Goal: Communication & Community: Share content

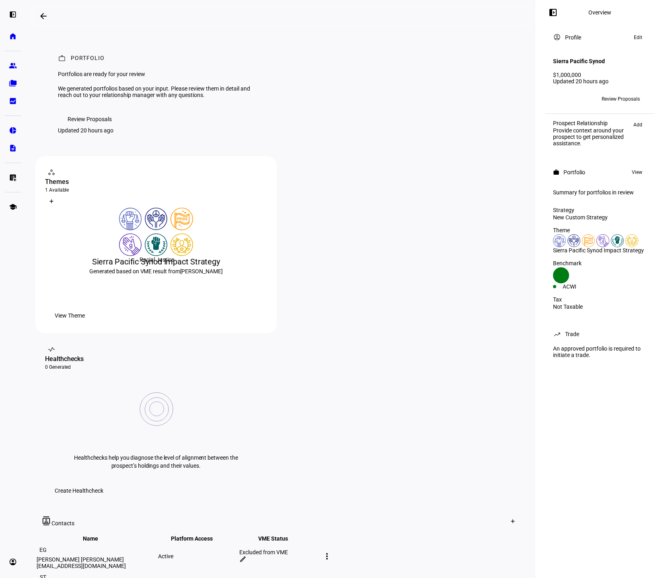
click at [166, 256] on img at bounding box center [156, 244] width 23 height 23
click at [620, 93] on span "Review Proposals" at bounding box center [621, 99] width 38 height 13
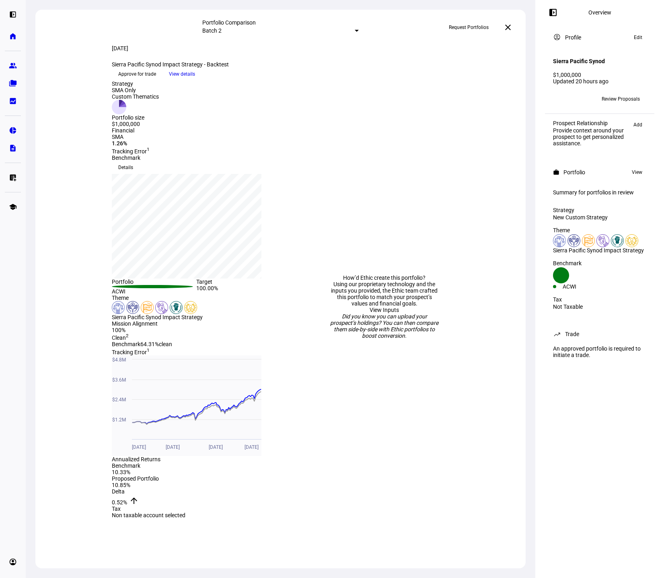
click at [616, 93] on span "Review Proposals" at bounding box center [621, 99] width 38 height 13
click at [513, 25] on span at bounding box center [507, 27] width 19 height 19
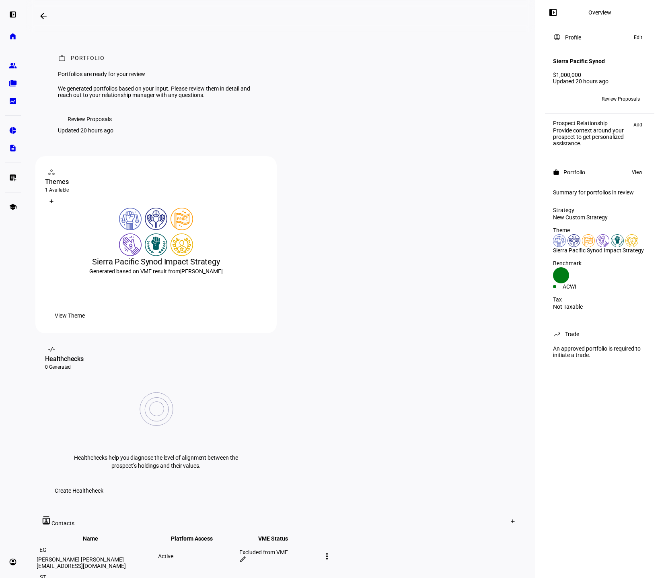
click at [619, 95] on span "Review Proposals" at bounding box center [621, 99] width 38 height 13
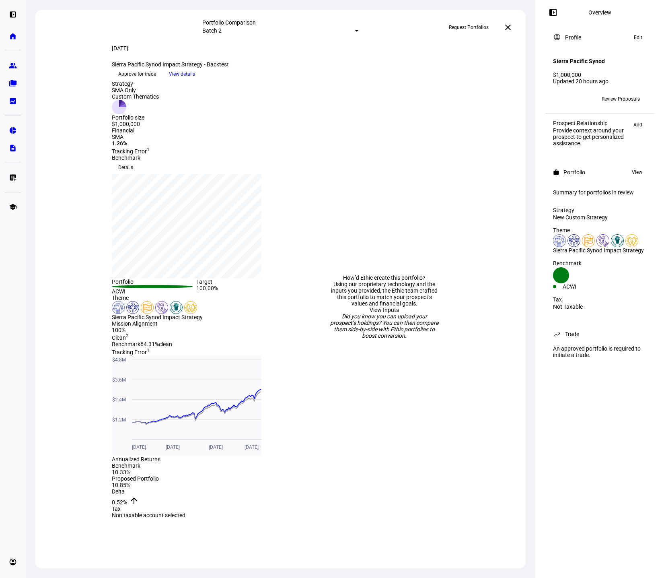
click at [202, 80] on span at bounding box center [182, 74] width 39 height 12
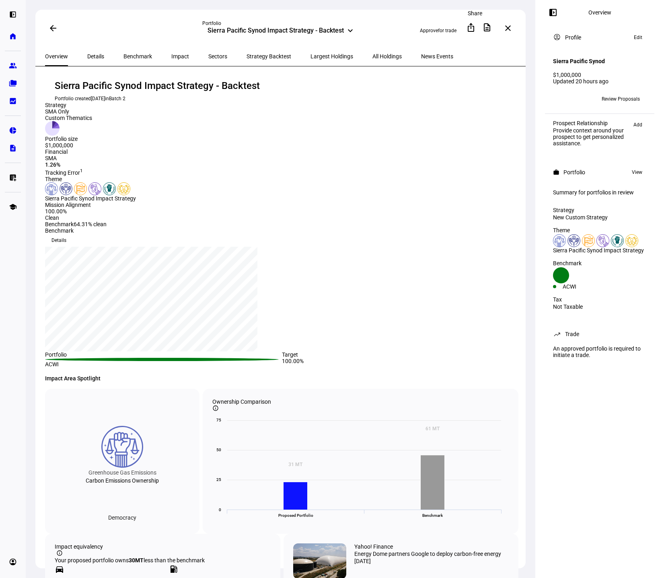
click at [472, 30] on mat-icon "ios_share" at bounding box center [471, 28] width 10 height 10
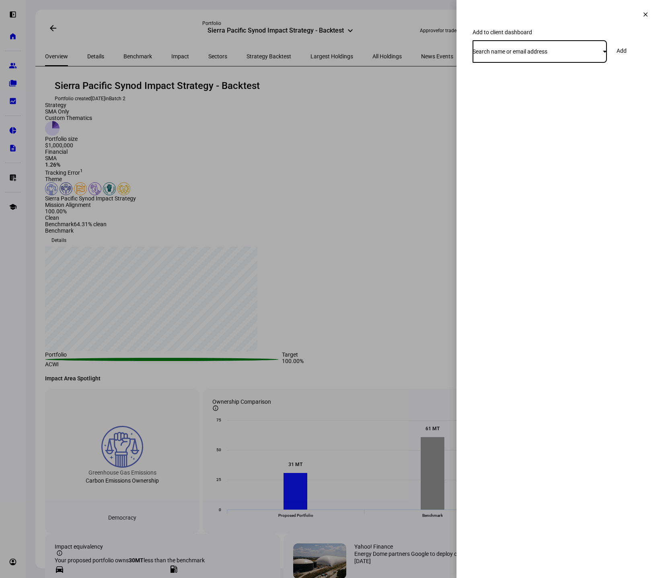
click at [524, 55] on span "Search name or email address" at bounding box center [510, 51] width 75 height 6
click at [533, 110] on div "[PERSON_NAME] [PERSON_NAME]" at bounding box center [551, 112] width 99 height 8
click at [627, 54] on span "Add" at bounding box center [622, 50] width 10 height 6
